Goal: Task Accomplishment & Management: Manage account settings

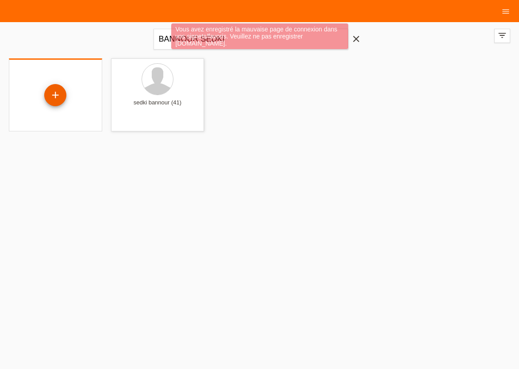
click at [54, 98] on div "+" at bounding box center [55, 95] width 22 height 22
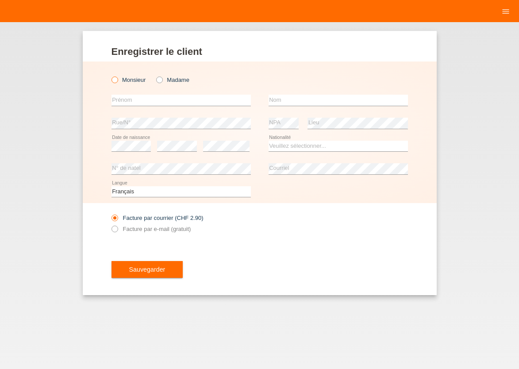
click at [110, 75] on icon at bounding box center [110, 75] width 0 height 0
click at [115, 78] on input "Monsieur" at bounding box center [115, 80] width 6 height 6
radio input "true"
drag, startPoint x: 127, startPoint y: 101, endPoint x: 129, endPoint y: 105, distance: 5.0
click at [128, 101] on input "text" at bounding box center [181, 100] width 139 height 11
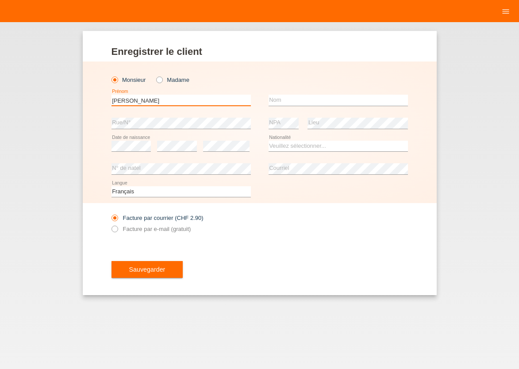
type input "ANAS TARIK"
type input "BENJELLOUN"
click at [269, 141] on select "Veuillez sélectionner... Suisse Allemagne Autriche Liechtenstein ------------ A…" at bounding box center [338, 146] width 139 height 11
select select "FR"
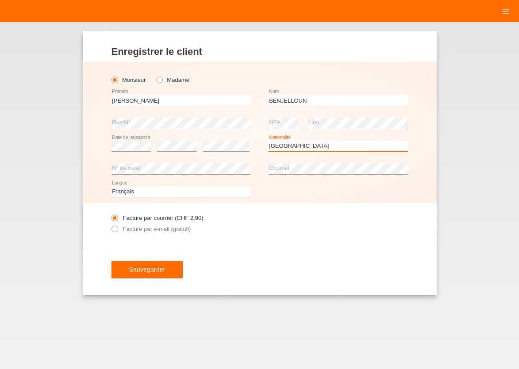
click at [0, 0] on option "France" at bounding box center [0, 0] width 0 height 0
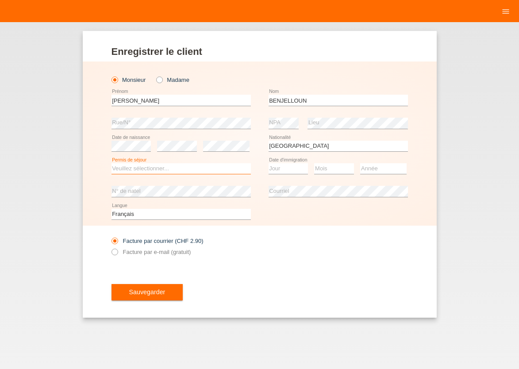
click at [112, 163] on select "Veuillez sélectionner... C B B - Statut de réfugié Autre" at bounding box center [181, 168] width 139 height 11
select select "B"
click at [0, 0] on option "B" at bounding box center [0, 0] width 0 height 0
click at [269, 163] on select "Jour 01 02 03 04 05 06 07 08 09 10 11" at bounding box center [289, 168] width 40 height 11
select select "01"
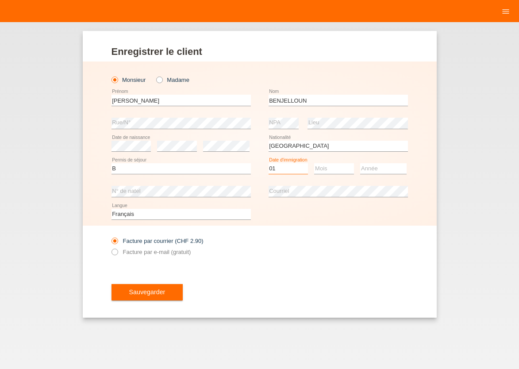
click at [0, 0] on option "01" at bounding box center [0, 0] width 0 height 0
select select "08"
select select "2018"
click at [110, 247] on icon at bounding box center [110, 247] width 0 height 0
click at [114, 251] on input "Facture par e-mail (gratuit)" at bounding box center [115, 254] width 6 height 11
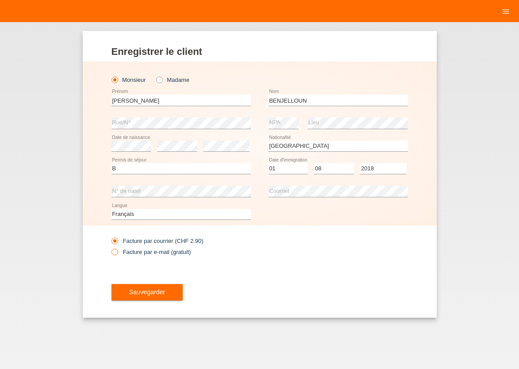
radio input "true"
click at [129, 297] on button "Sauvegarder" at bounding box center [148, 292] width 72 height 17
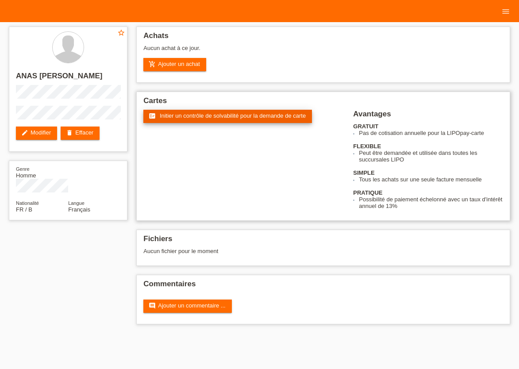
click at [233, 118] on span "Initier un contrôle de solvabilité pour la demande de carte" at bounding box center [233, 115] width 146 height 7
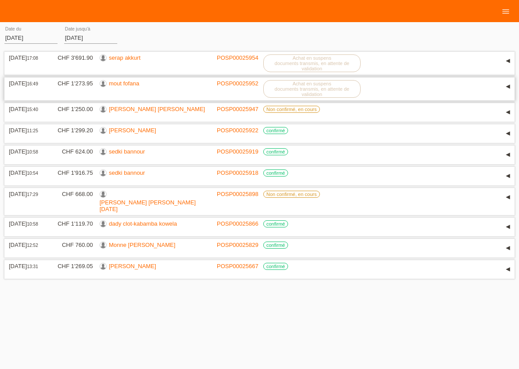
click at [128, 85] on link "mout fofana" at bounding box center [124, 83] width 31 height 7
click at [394, 282] on html "Clients 16 Achats Demandes de cartes Courriel Support close" at bounding box center [259, 141] width 519 height 282
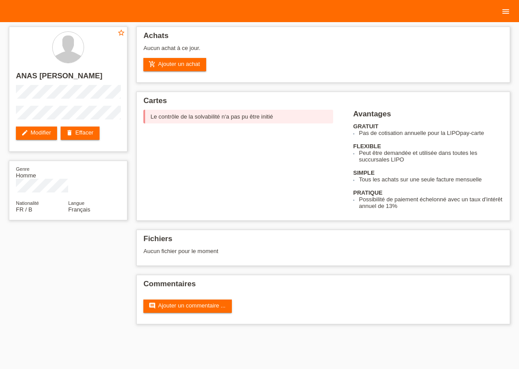
click at [509, 12] on icon "menu" at bounding box center [506, 11] width 9 height 9
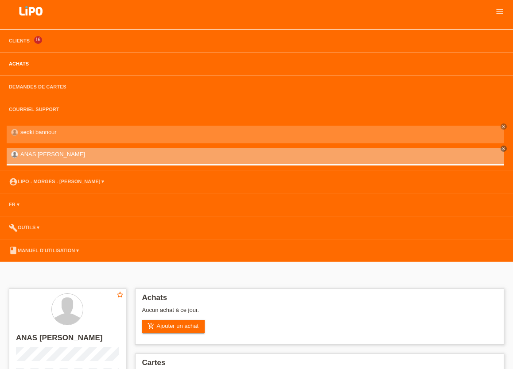
click at [17, 66] on link "Achats" at bounding box center [18, 63] width 29 height 5
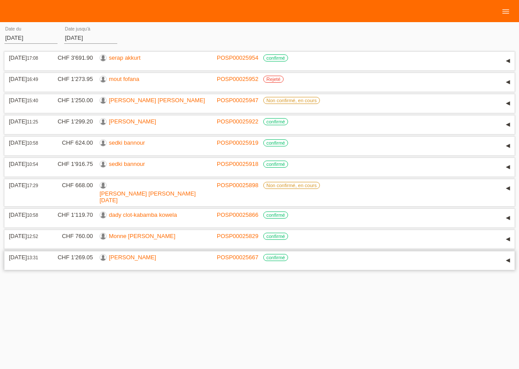
click at [124, 261] on link "JORDI NYANA" at bounding box center [132, 257] width 47 height 7
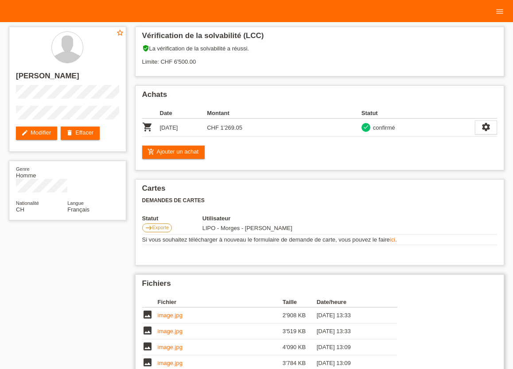
click at [172, 318] on link "image.jpg" at bounding box center [170, 315] width 25 height 7
drag, startPoint x: 207, startPoint y: 131, endPoint x: 244, endPoint y: 136, distance: 36.6
click at [244, 136] on td "CHF 1'269.05" at bounding box center [230, 128] width 47 height 18
copy td "CHF 1'269.05"
click at [289, 212] on div "Cartes Demandes de cartes Statut Utilisateur east Exporte LIPO - Morges - Rajes…" at bounding box center [319, 222] width 369 height 86
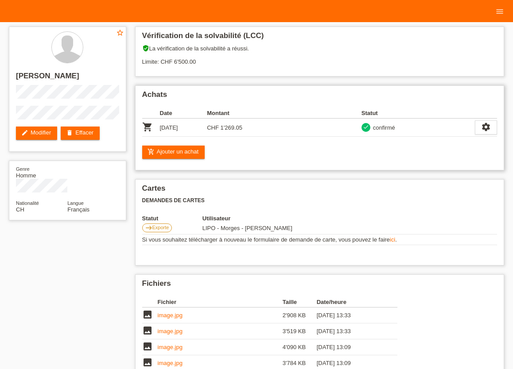
click at [231, 150] on div "add_shopping_cart Ajouter un achat" at bounding box center [319, 152] width 355 height 13
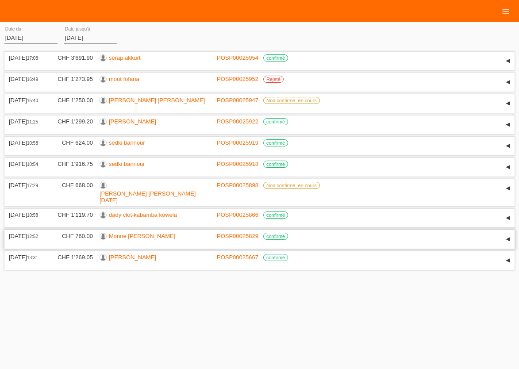
click at [123, 240] on link "Monne Solange Goue" at bounding box center [142, 236] width 66 height 7
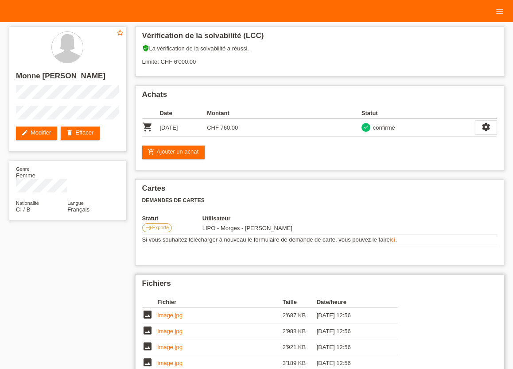
click at [167, 319] on link "image.jpg" at bounding box center [170, 315] width 25 height 7
click at [497, 11] on icon "menu" at bounding box center [499, 11] width 9 height 9
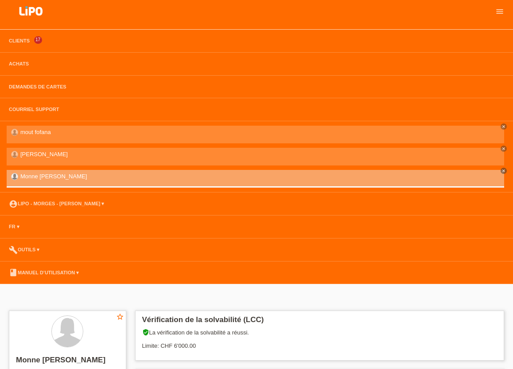
click at [19, 61] on li "Achats" at bounding box center [256, 64] width 513 height 23
click at [21, 64] on link "Achats" at bounding box center [18, 63] width 29 height 5
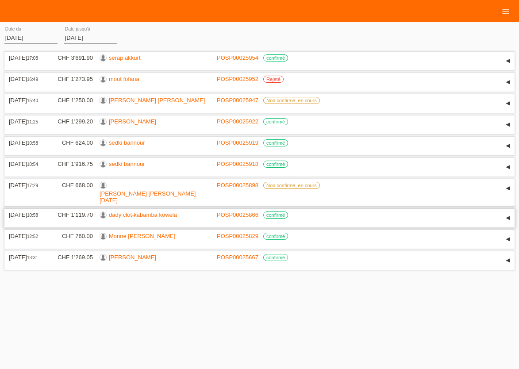
click at [132, 217] on link "dady clot-kabamba kowela" at bounding box center [143, 215] width 68 height 7
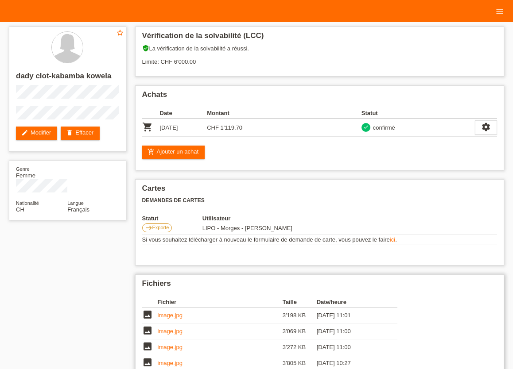
click at [167, 319] on link "image.jpg" at bounding box center [170, 315] width 25 height 7
drag, startPoint x: 207, startPoint y: 128, endPoint x: 242, endPoint y: 131, distance: 34.7
click at [242, 131] on td "CHF 1'119.70" at bounding box center [230, 128] width 47 height 18
copy td "CHF 1'119.70"
click at [178, 319] on link "image.jpg" at bounding box center [170, 315] width 25 height 7
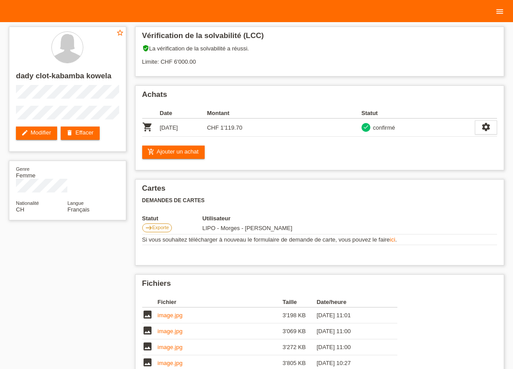
click at [500, 8] on icon "menu" at bounding box center [499, 11] width 9 height 9
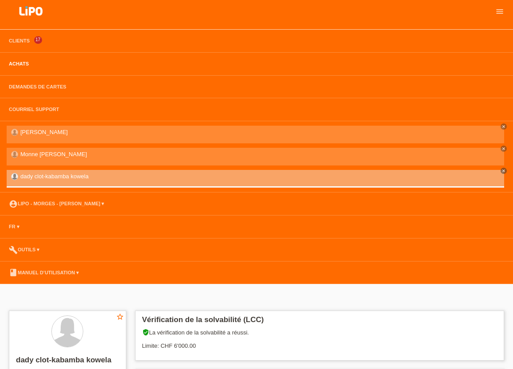
click at [19, 64] on link "Achats" at bounding box center [18, 63] width 29 height 5
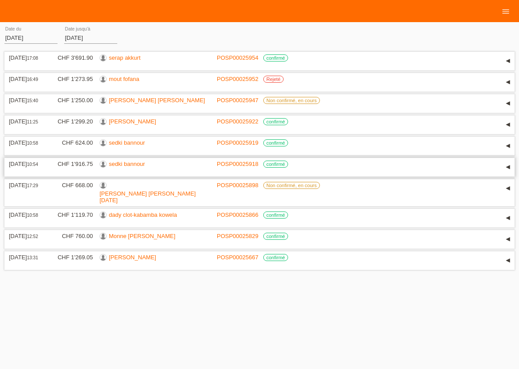
click at [130, 167] on link "sedki bannour" at bounding box center [127, 164] width 36 height 7
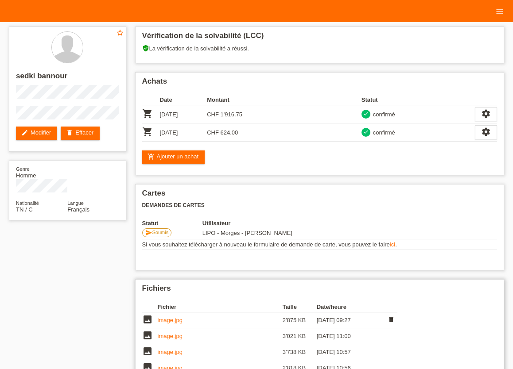
click at [167, 323] on link "image.jpg" at bounding box center [170, 320] width 25 height 7
click at [496, 12] on icon "menu" at bounding box center [499, 11] width 9 height 9
click at [500, 13] on icon "menu" at bounding box center [499, 11] width 9 height 9
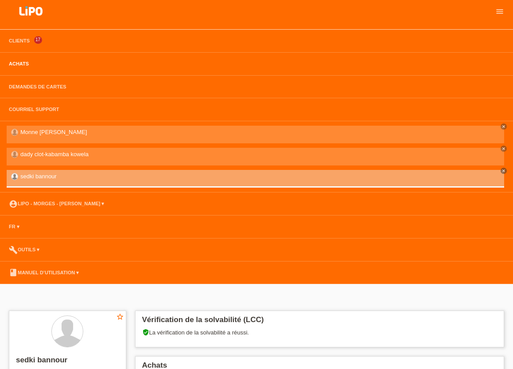
click at [20, 64] on link "Achats" at bounding box center [18, 63] width 29 height 5
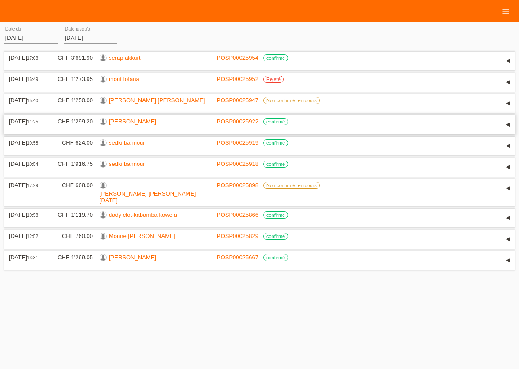
click at [127, 125] on link "[PERSON_NAME]" at bounding box center [132, 121] width 47 height 7
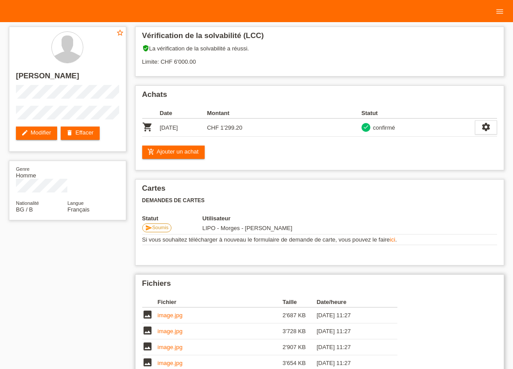
click at [168, 319] on link "image.jpg" at bounding box center [170, 315] width 25 height 7
click at [502, 12] on icon "menu" at bounding box center [499, 11] width 9 height 9
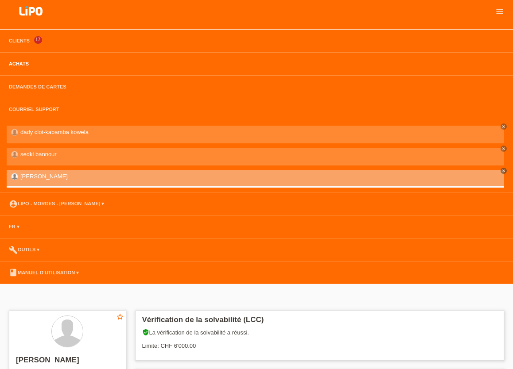
click at [12, 64] on link "Achats" at bounding box center [18, 63] width 29 height 5
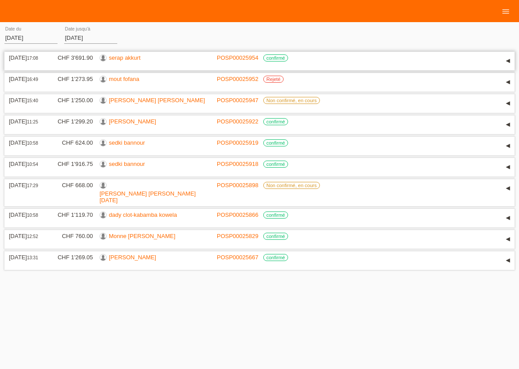
click at [128, 59] on link "serap akkurt" at bounding box center [125, 57] width 32 height 7
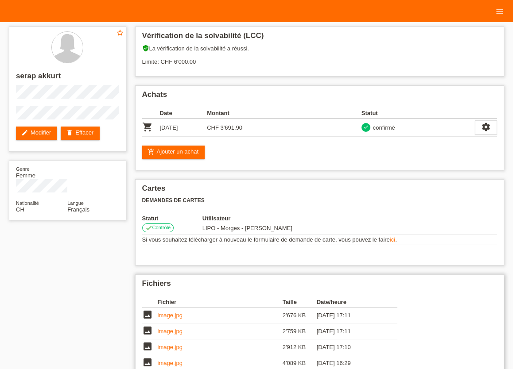
click at [162, 319] on link "image.jpg" at bounding box center [170, 315] width 25 height 7
click at [502, 14] on icon "menu" at bounding box center [499, 11] width 9 height 9
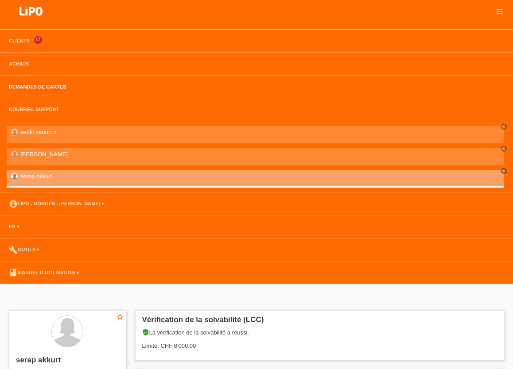
click at [53, 86] on link "Demandes de cartes" at bounding box center [37, 86] width 66 height 5
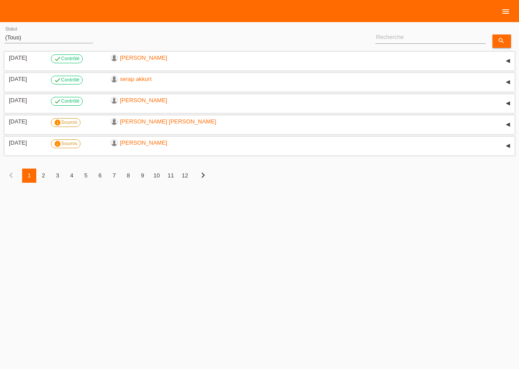
click at [505, 13] on icon "menu" at bounding box center [506, 11] width 9 height 9
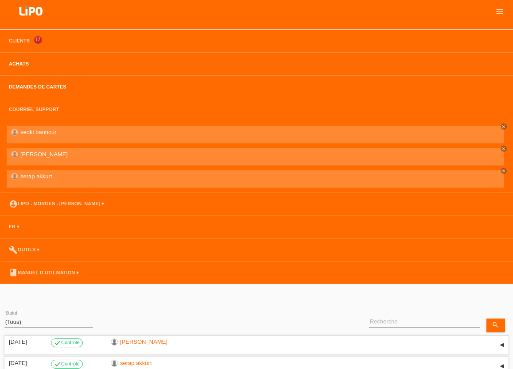
click at [20, 63] on link "Achats" at bounding box center [18, 63] width 29 height 5
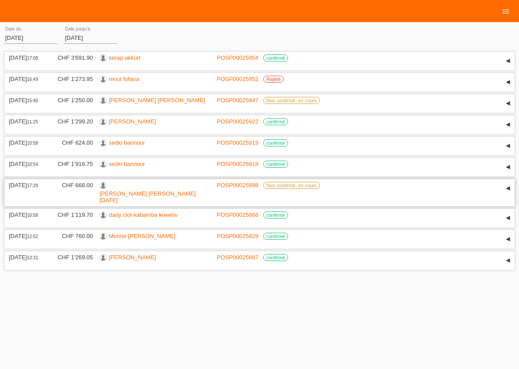
click at [145, 197] on link "[PERSON_NAME] [PERSON_NAME][DATE]" at bounding box center [148, 196] width 96 height 13
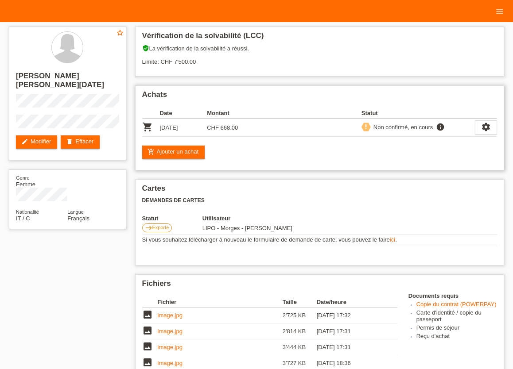
drag, startPoint x: 160, startPoint y: 128, endPoint x: 224, endPoint y: 131, distance: 63.4
click at [224, 131] on tr "shopping_cart 08.08.2025 CHF 668.00 priority_high Non confirmé, en cours info s…" at bounding box center [319, 128] width 355 height 18
click at [171, 317] on link "image.jpg" at bounding box center [170, 315] width 25 height 7
click at [497, 11] on icon "menu" at bounding box center [499, 11] width 9 height 9
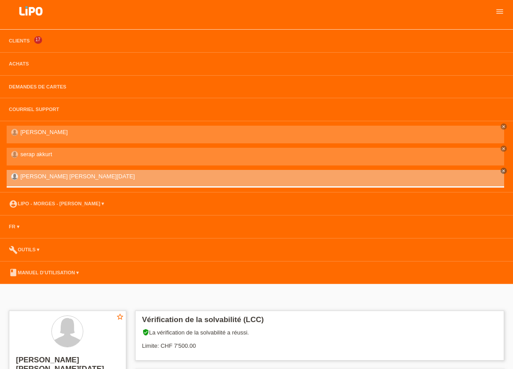
click at [23, 61] on li "Achats" at bounding box center [256, 64] width 513 height 23
click at [19, 66] on link "Achats" at bounding box center [18, 63] width 29 height 5
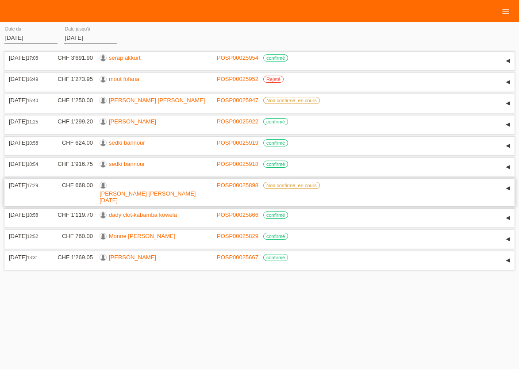
click at [122, 196] on link "[PERSON_NAME] [PERSON_NAME][DATE]" at bounding box center [148, 196] width 96 height 13
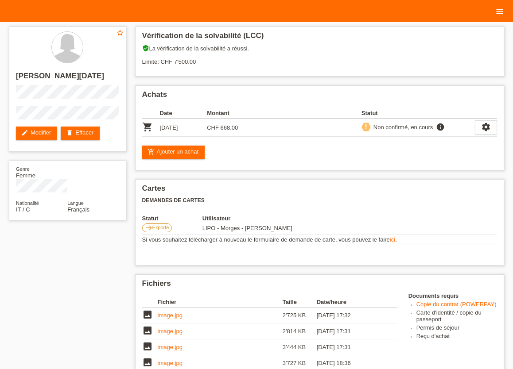
click at [497, 12] on icon "menu" at bounding box center [499, 11] width 9 height 9
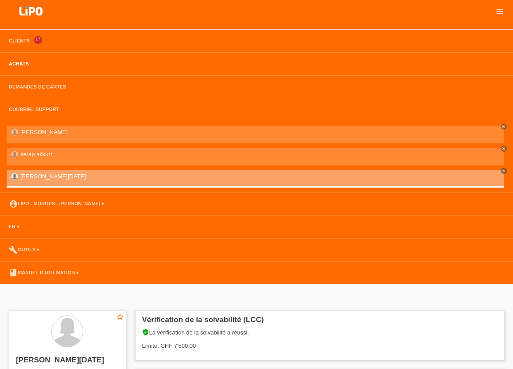
click at [13, 64] on link "Achats" at bounding box center [18, 63] width 29 height 5
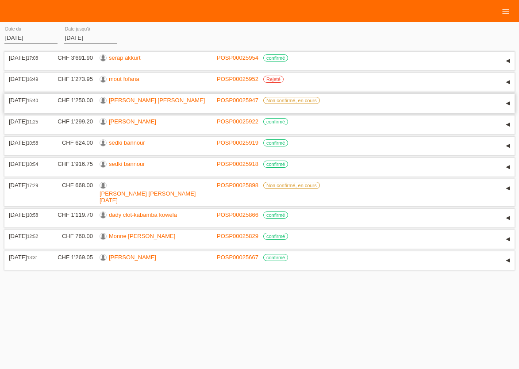
click at [112, 104] on link "JULIE-AMELIE VéRONIQUE ADèLE MORTIER" at bounding box center [157, 100] width 96 height 7
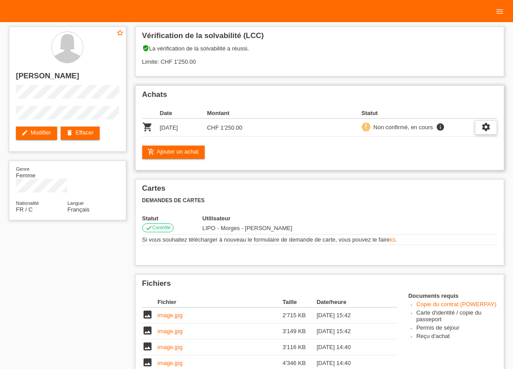
click at [485, 129] on icon "settings" at bounding box center [486, 127] width 10 height 10
click at [489, 128] on icon "settings" at bounding box center [486, 127] width 10 height 10
click at [364, 127] on icon "priority_high" at bounding box center [366, 127] width 6 height 6
click at [486, 123] on div "settings" at bounding box center [486, 127] width 22 height 14
click at [190, 155] on link "add_shopping_cart Ajouter un achat" at bounding box center [173, 152] width 63 height 13
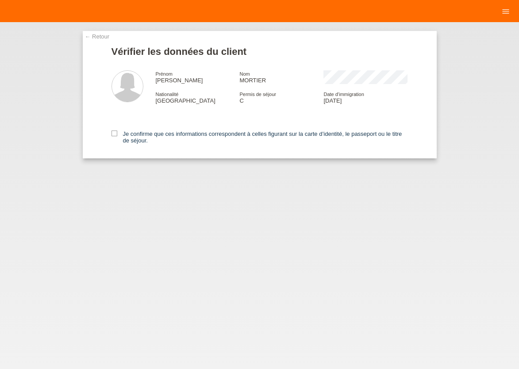
click at [93, 37] on link "← Retour" at bounding box center [97, 36] width 25 height 7
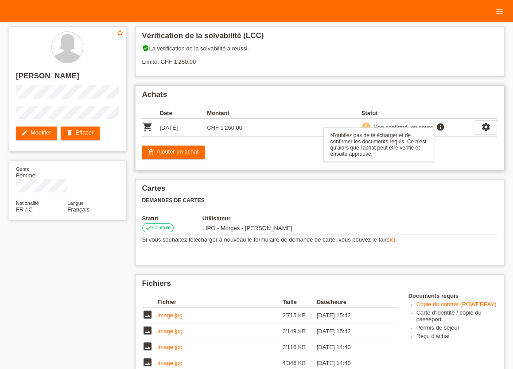
click at [440, 129] on icon "info" at bounding box center [440, 127] width 11 height 9
click at [484, 132] on icon "settings" at bounding box center [486, 127] width 10 height 10
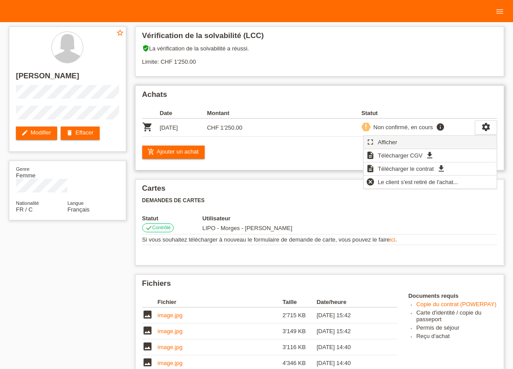
click at [397, 143] on span "Afficher" at bounding box center [387, 142] width 22 height 11
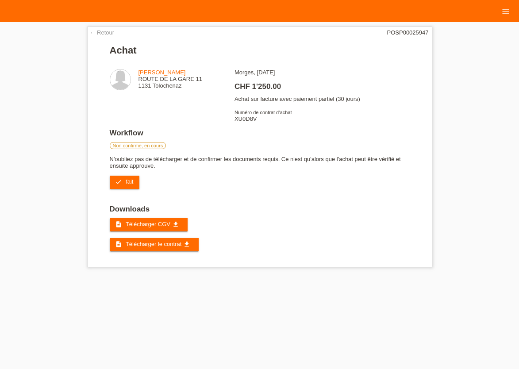
click at [266, 276] on html "Clients 17 Achats Demandes de cartes Courriel Support close" at bounding box center [259, 138] width 519 height 276
click at [105, 32] on link "← Retour" at bounding box center [102, 32] width 25 height 7
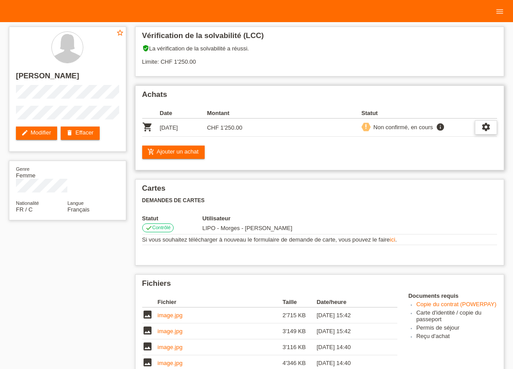
click at [485, 128] on icon "settings" at bounding box center [486, 127] width 10 height 10
drag, startPoint x: 16, startPoint y: 73, endPoint x: 109, endPoint y: 129, distance: 108.3
click at [109, 129] on div "star_border JULIE-AMELIE VéRONIQUE ADèLE MORTIER edit Modifier delete Effacer" at bounding box center [67, 89] width 117 height 125
copy div "[PERSON_NAME] [PERSON_NAME]"
click at [225, 128] on td "CHF 1'250.00" at bounding box center [230, 128] width 47 height 18
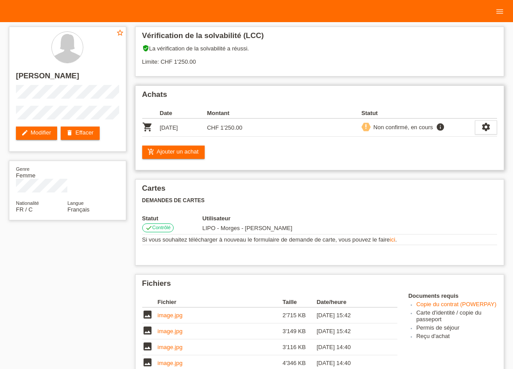
click at [369, 131] on div "priority_high" at bounding box center [365, 127] width 9 height 9
click at [480, 127] on div "settings" at bounding box center [486, 127] width 22 height 14
click at [427, 224] on td at bounding box center [420, 228] width 153 height 13
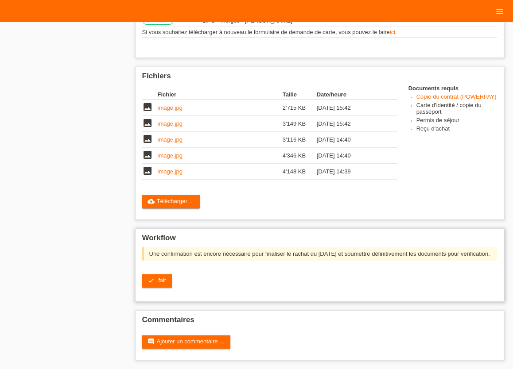
scroll to position [219, 0]
click at [174, 343] on link "comment Ajouter un commentaire ..." at bounding box center [186, 342] width 88 height 13
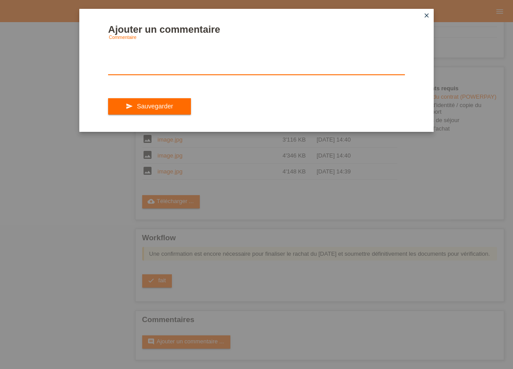
click at [115, 75] on textarea at bounding box center [256, 58] width 297 height 34
paste textarea "Pouvez-vous annuler l’achat 1'250.- mais envoyer la carte chez la cliente."
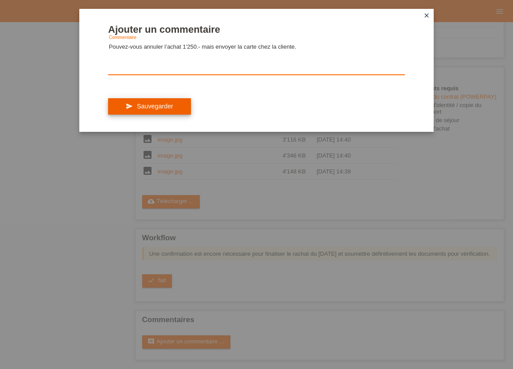
type textarea "Pouvez-vous annuler l’achat 1'250.- mais envoyer la carte chez la cliente."
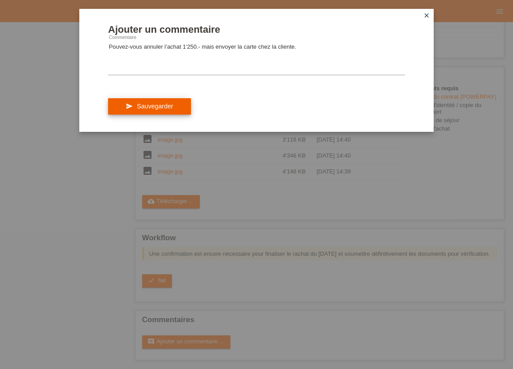
click at [134, 110] on button "send Sauvegarder" at bounding box center [149, 106] width 83 height 17
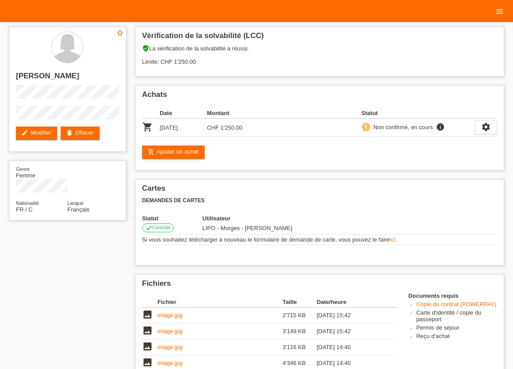
click at [500, 12] on icon "menu" at bounding box center [499, 11] width 9 height 9
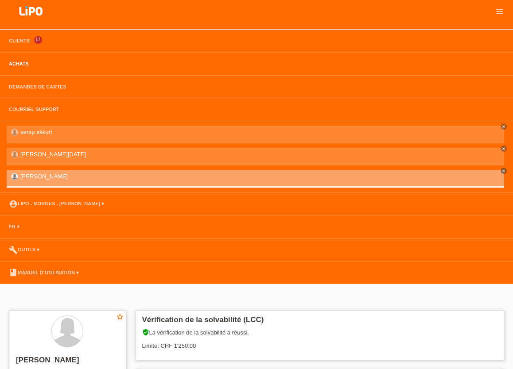
click at [13, 63] on link "Achats" at bounding box center [18, 63] width 29 height 5
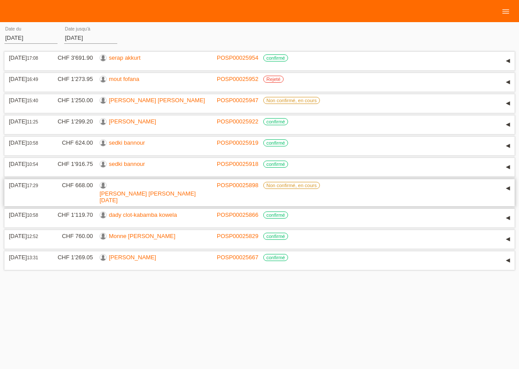
click at [119, 196] on link "[PERSON_NAME][DATE]" at bounding box center [148, 196] width 96 height 13
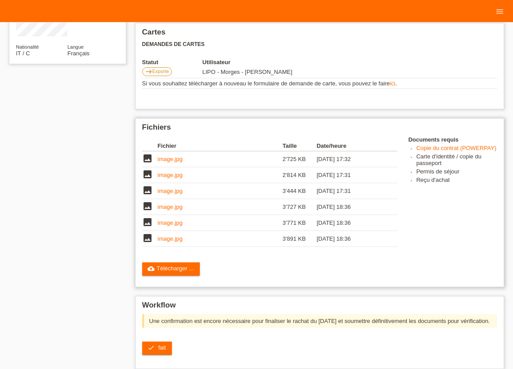
scroll to position [235, 0]
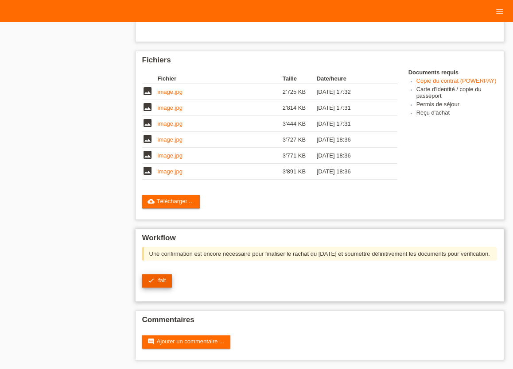
click at [162, 279] on span "fait" at bounding box center [162, 280] width 8 height 7
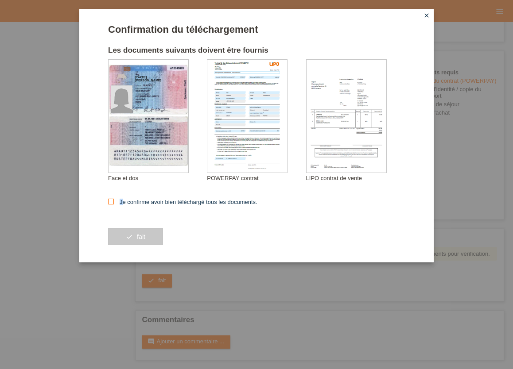
click at [110, 200] on icon at bounding box center [111, 202] width 6 height 6
click at [110, 200] on input "Je confirme avoir bien téléchargé tous les documents." at bounding box center [111, 202] width 6 height 6
checkbox input "true"
click at [139, 238] on span "fait" at bounding box center [141, 236] width 8 height 7
